Goal: Information Seeking & Learning: Learn about a topic

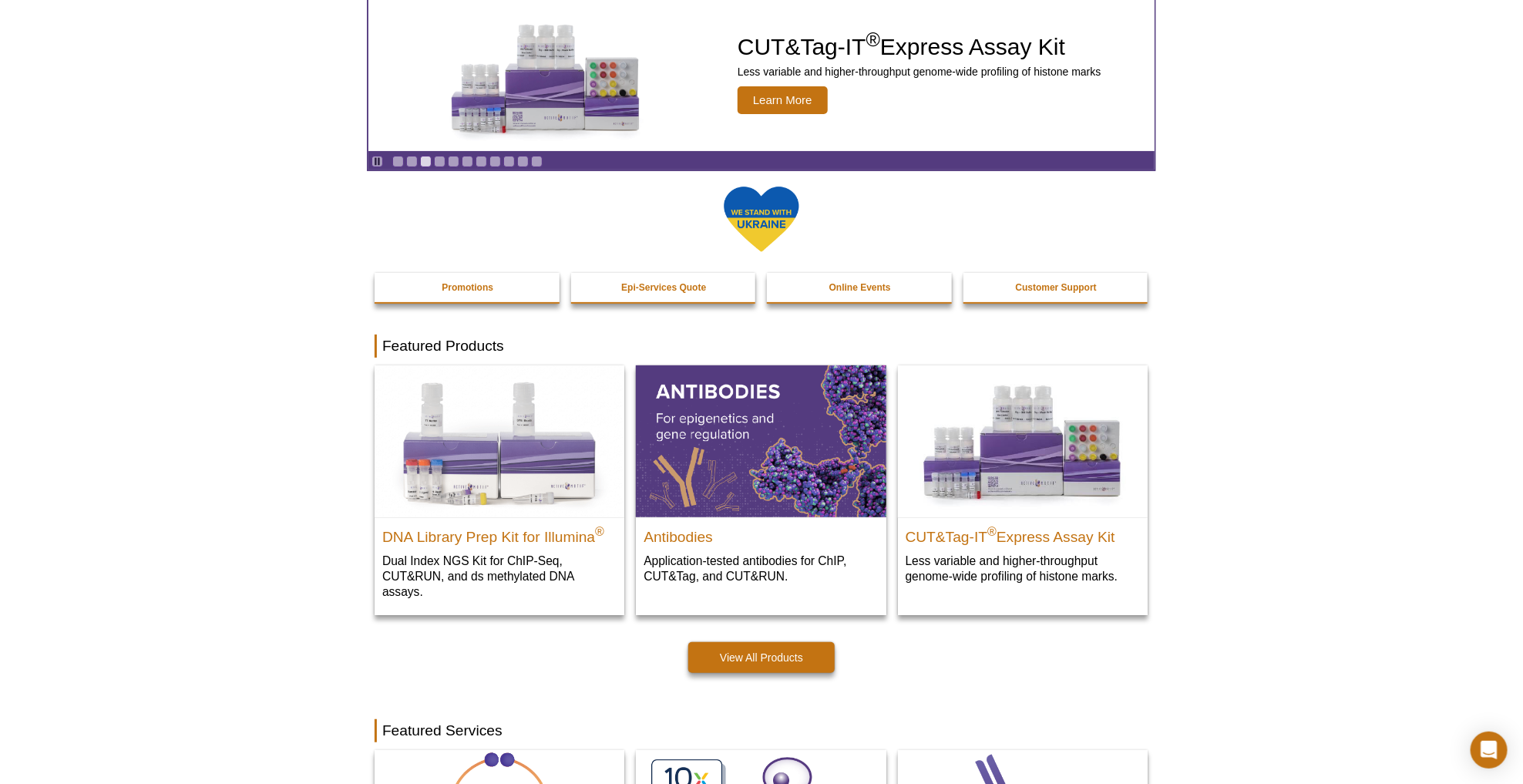
scroll to position [105, 0]
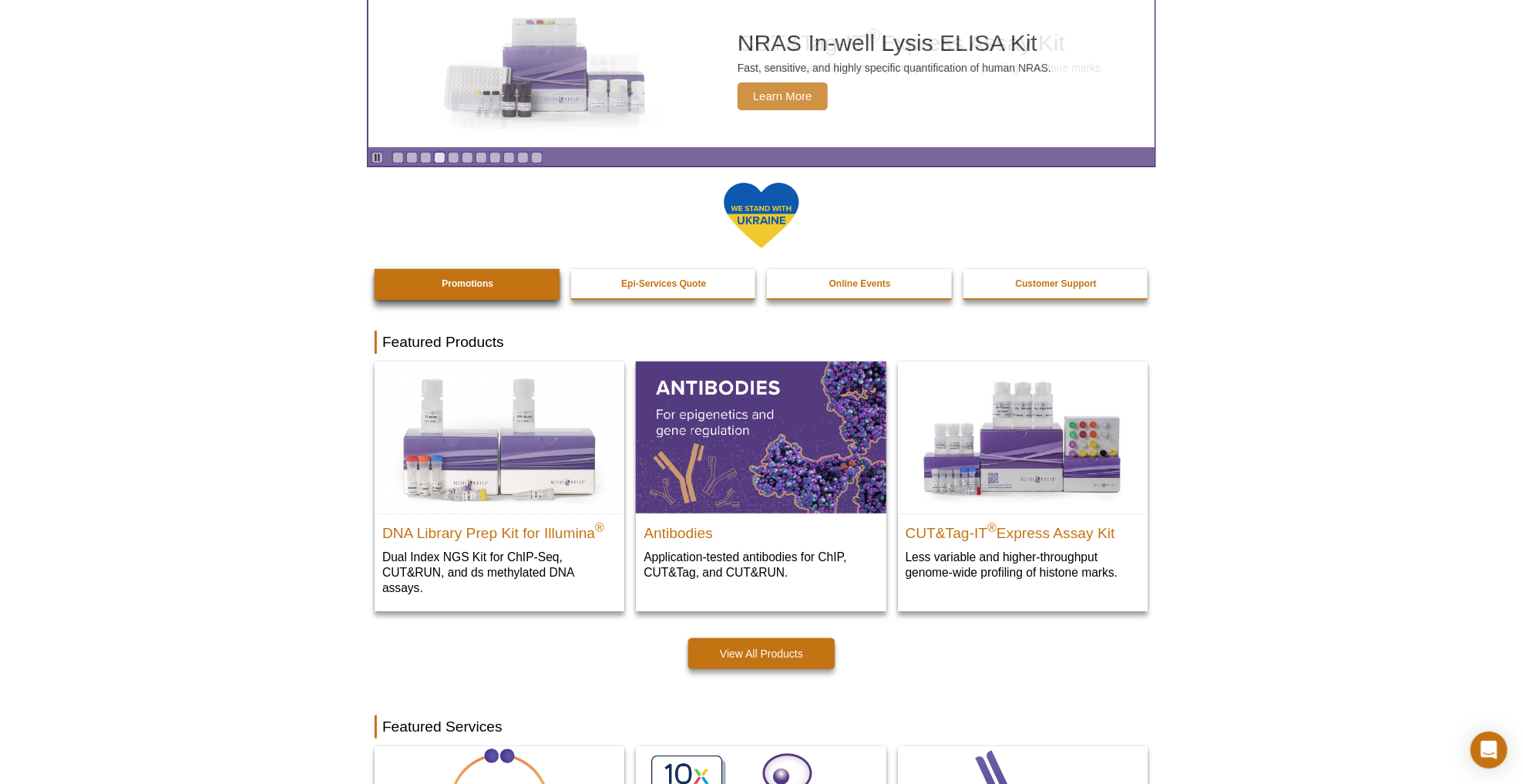
click at [485, 286] on strong "Promotions" at bounding box center [467, 283] width 51 height 10
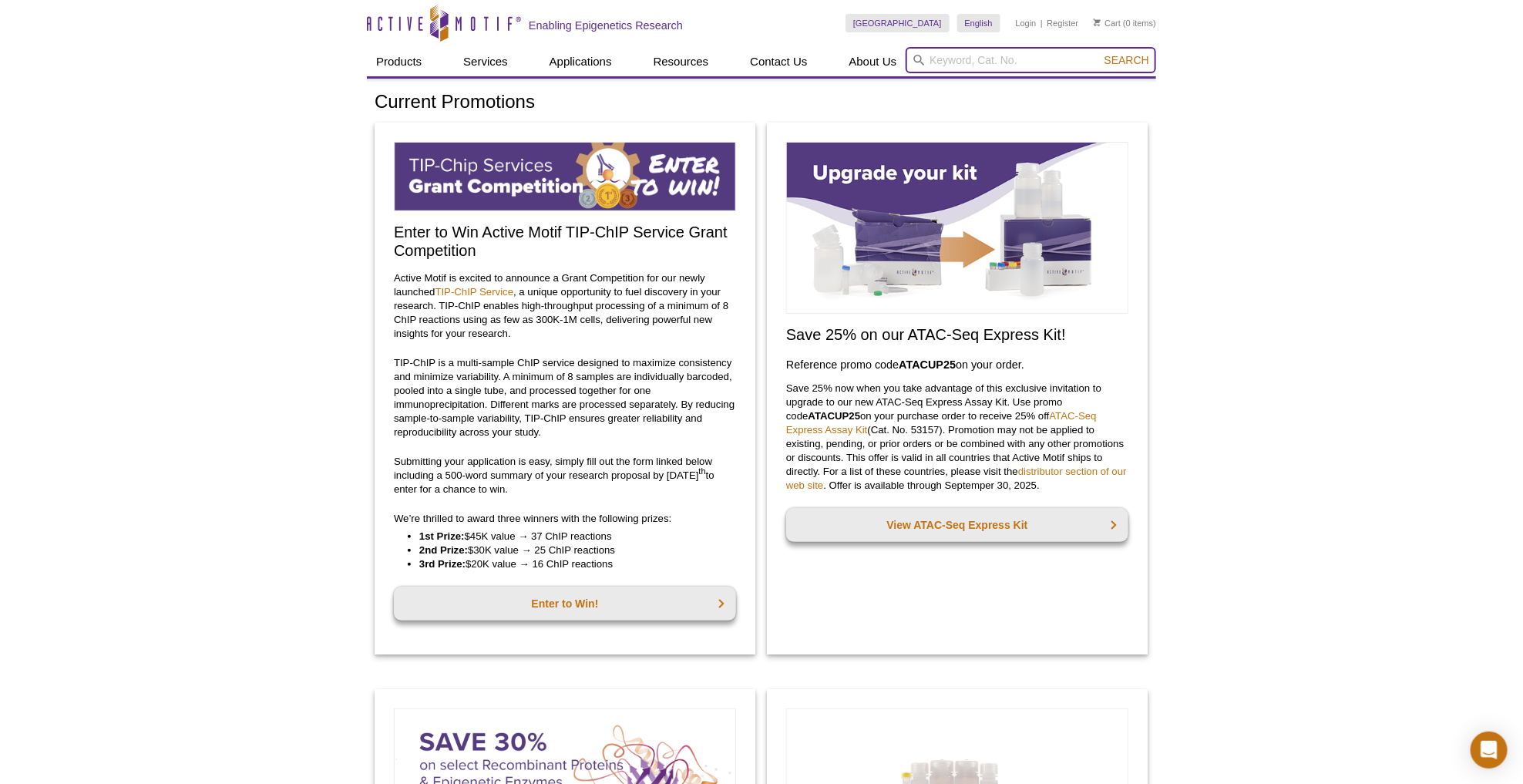
click at [972, 61] on input "search" at bounding box center [1031, 60] width 251 height 26
type input "91415"
click at [1128, 60] on button "Search" at bounding box center [1127, 60] width 54 height 14
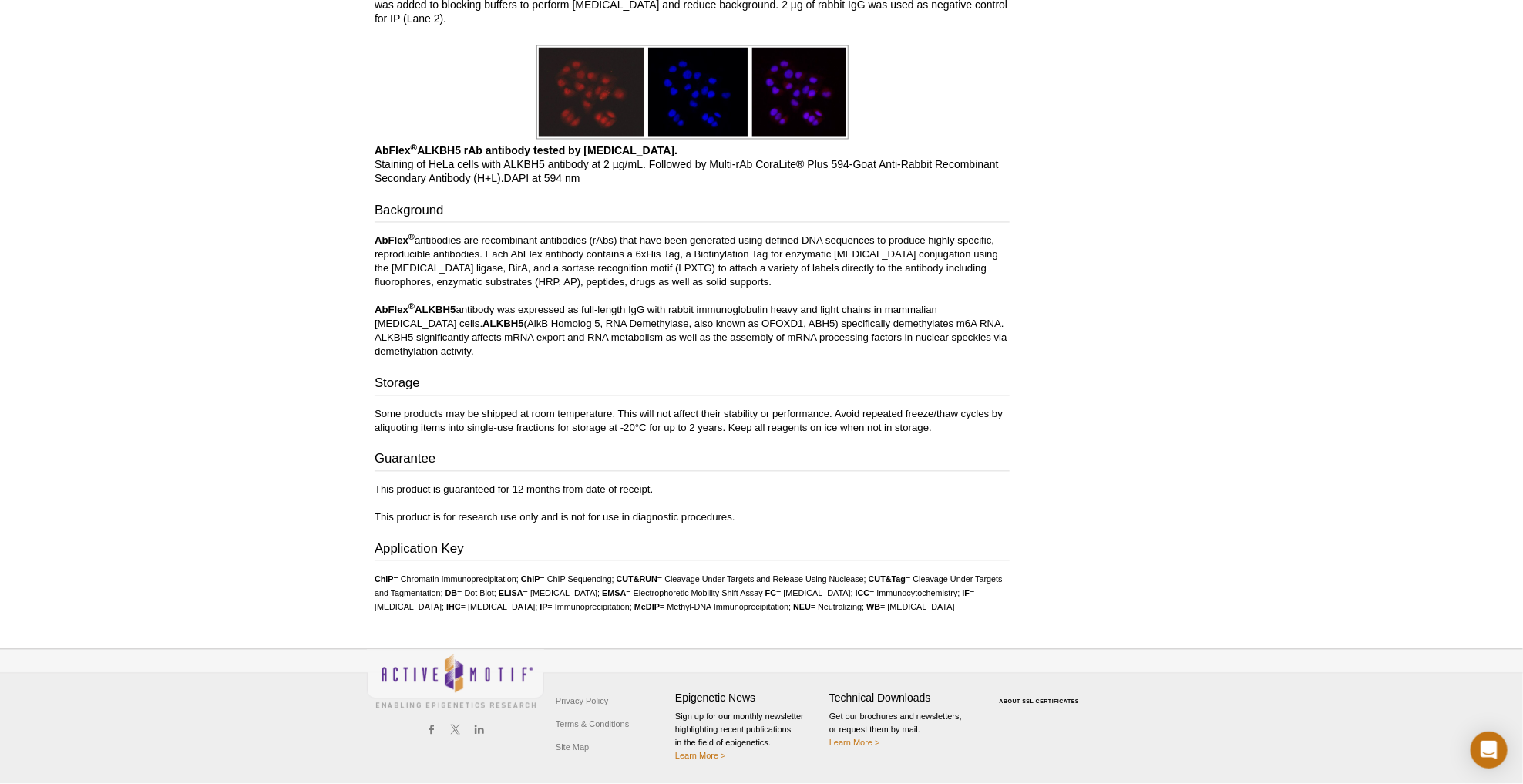
scroll to position [2144, 0]
drag, startPoint x: 505, startPoint y: 341, endPoint x: 404, endPoint y: 320, distance: 103.2
click at [402, 316] on p "AbFlex ® antibodies are recombinant antibodies (rAbs) that have been generated …" at bounding box center [692, 297] width 636 height 125
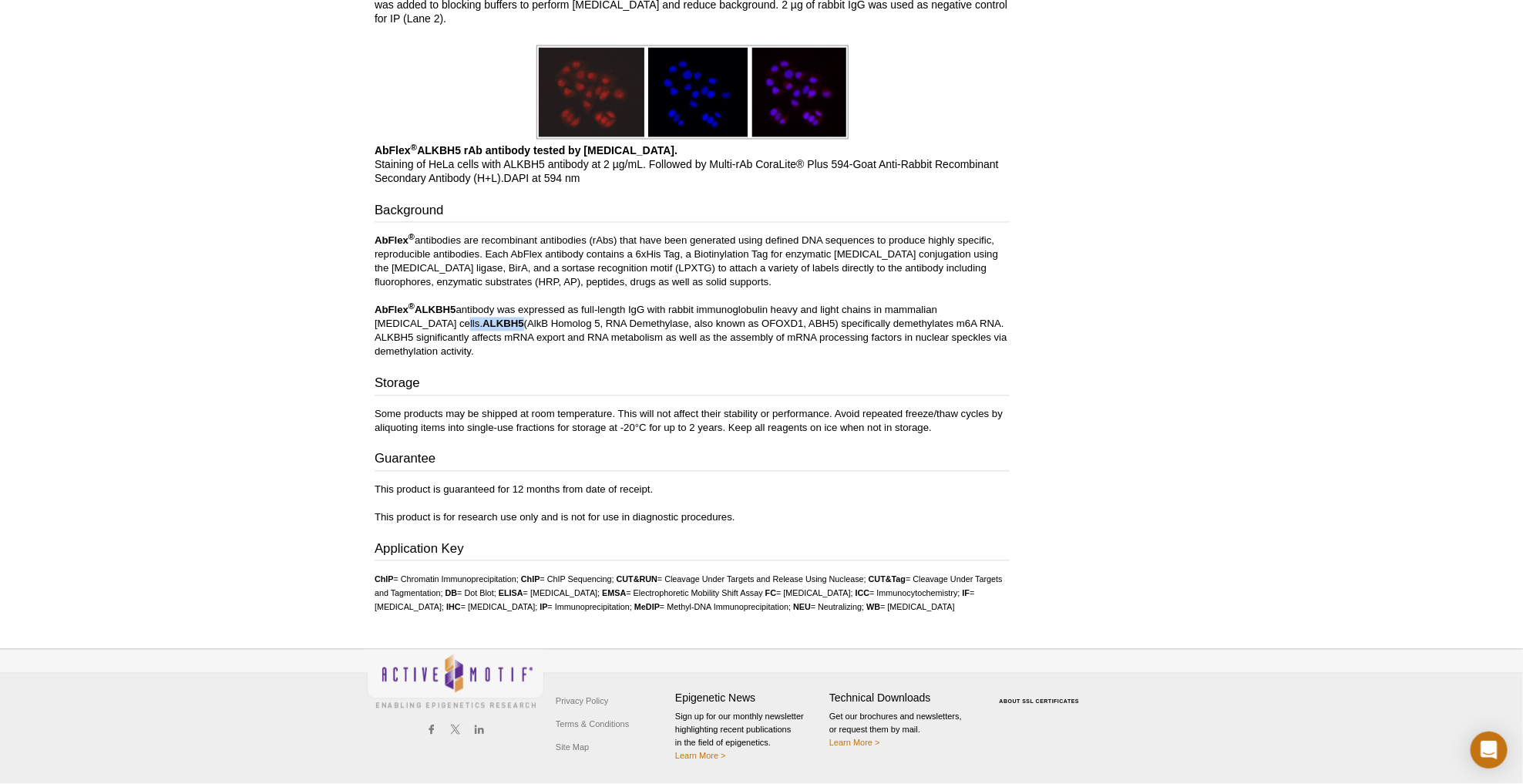
drag, startPoint x: 402, startPoint y: 313, endPoint x: 446, endPoint y: 312, distance: 44.0
click at [444, 312] on p "AbFlex ® antibodies are recombinant antibodies (rAbs) that have been generated …" at bounding box center [692, 297] width 636 height 125
copy p "ALKBH5"
